Goal: Information Seeking & Learning: Learn about a topic

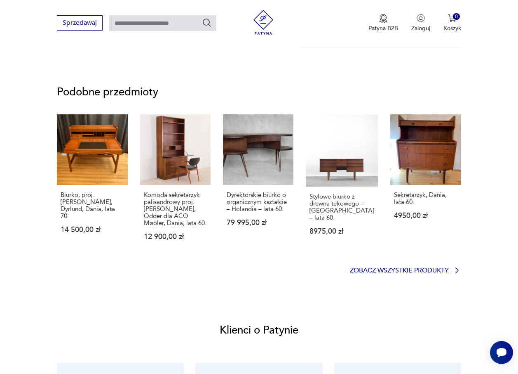
click at [442, 268] on p "Zobacz wszystkie produkty" at bounding box center [399, 270] width 99 height 5
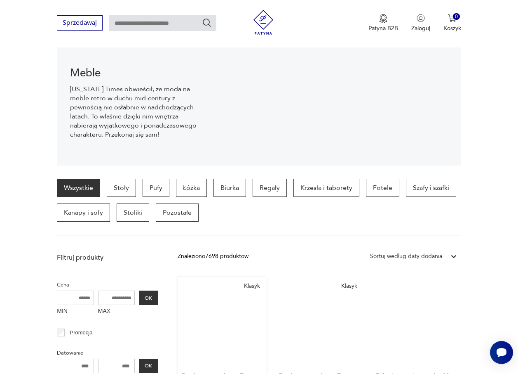
scroll to position [177, 0]
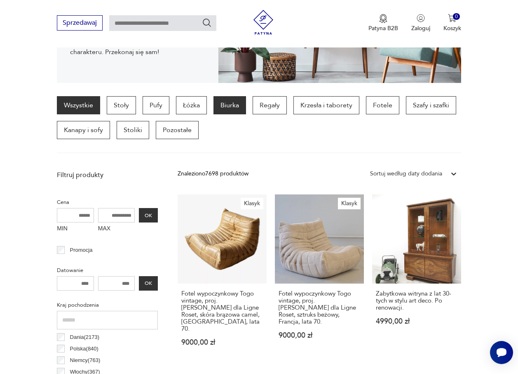
click at [228, 102] on p "Biurka" at bounding box center [230, 105] width 33 height 18
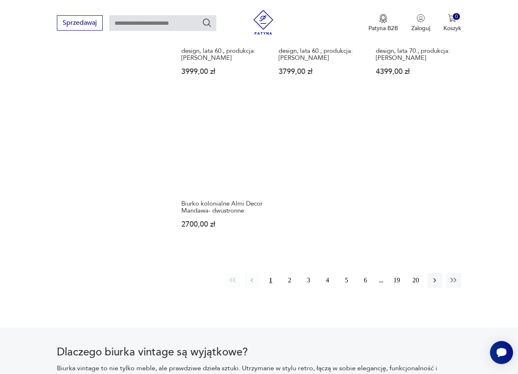
scroll to position [1085, 0]
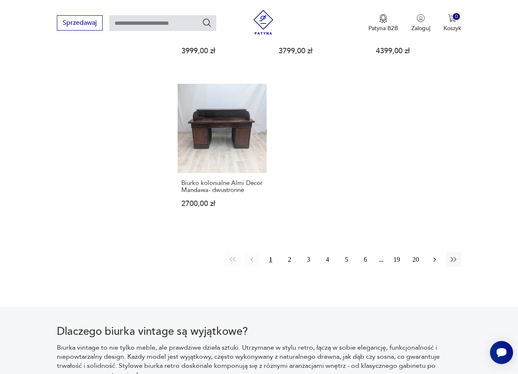
click at [437, 255] on icon "button" at bounding box center [435, 259] width 8 height 8
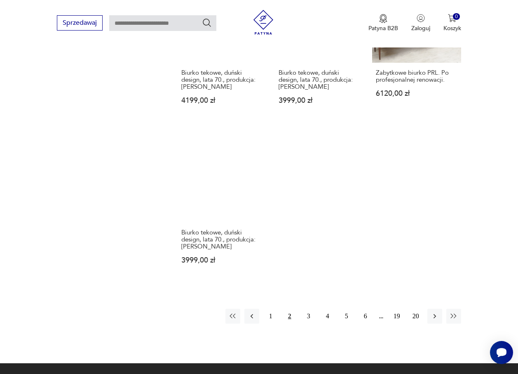
scroll to position [1085, 0]
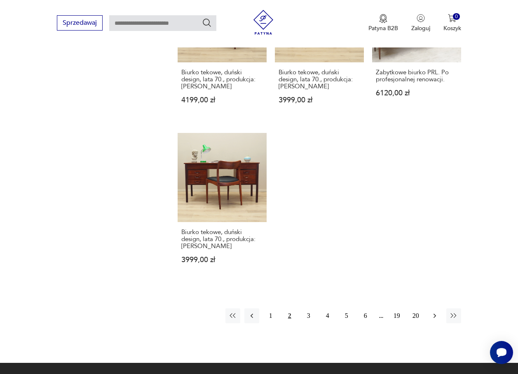
click at [433, 311] on icon "button" at bounding box center [435, 315] width 8 height 8
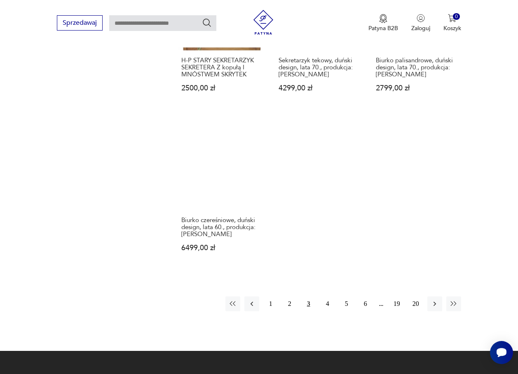
scroll to position [1085, 0]
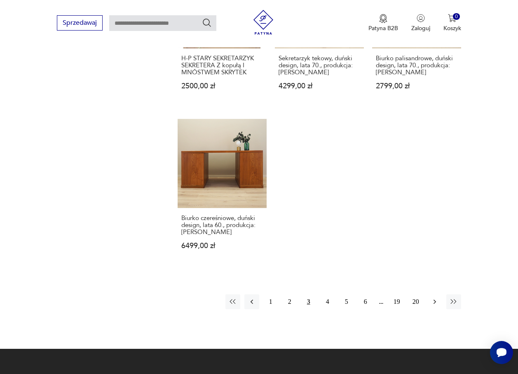
click at [434, 297] on icon "button" at bounding box center [435, 301] width 8 height 8
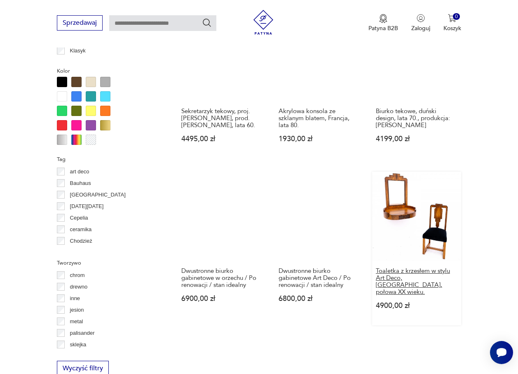
scroll to position [672, 0]
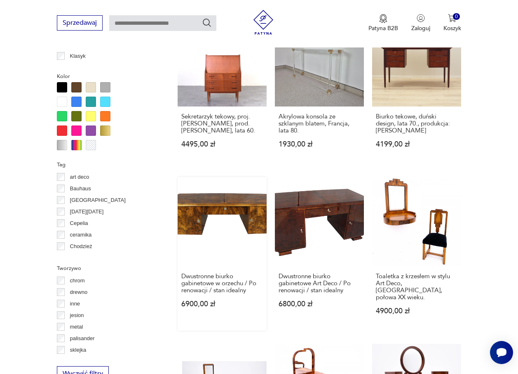
click at [207, 207] on link "Dwustronne biurko gabinetowe w orzechu / Po renowacji / stan idealny 6900,00 zł" at bounding box center [222, 253] width 89 height 153
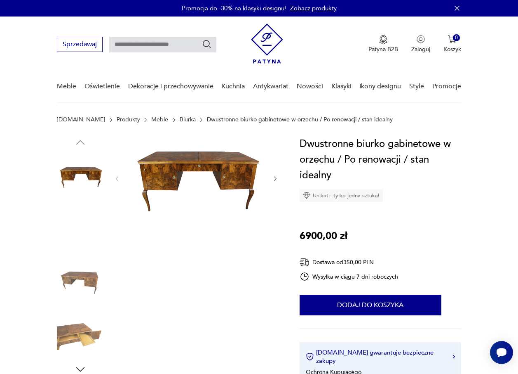
click at [93, 226] on img at bounding box center [80, 228] width 47 height 47
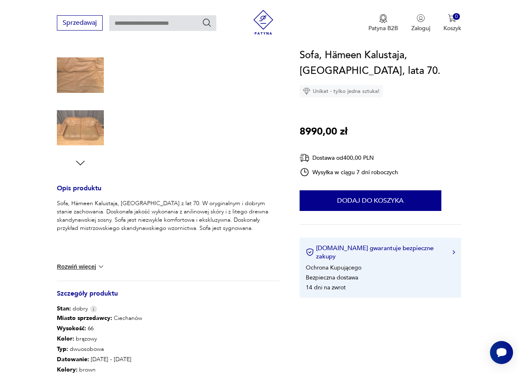
scroll to position [41, 0]
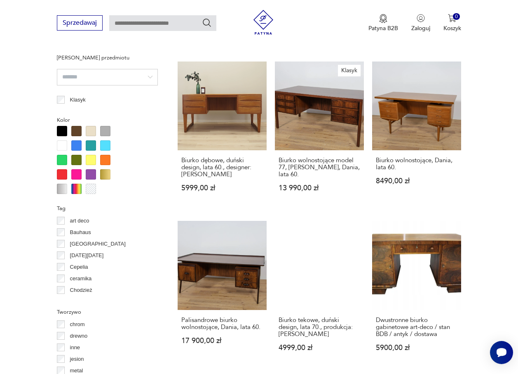
scroll to position [631, 0]
